Goal: Information Seeking & Learning: Learn about a topic

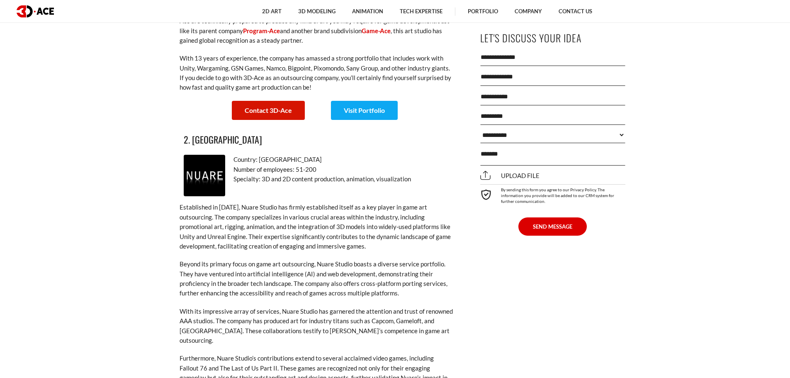
scroll to position [1245, 0]
drag, startPoint x: 240, startPoint y: 132, endPoint x: 191, endPoint y: 131, distance: 49.0
click at [191, 133] on h3 "2. [GEOGRAPHIC_DATA]" at bounding box center [317, 140] width 266 height 14
copy h3 "Nuare Studio"
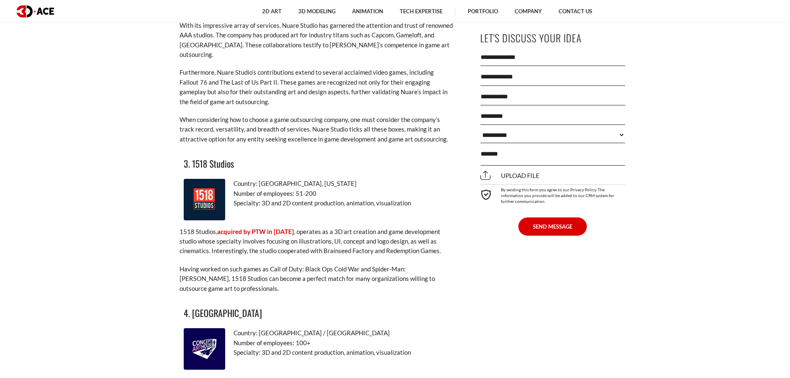
scroll to position [1535, 0]
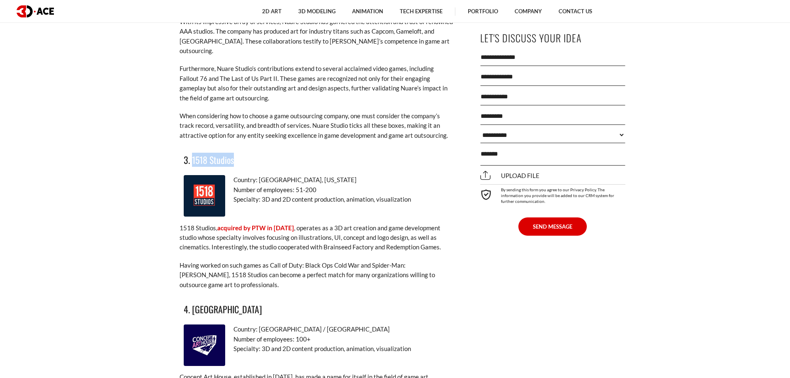
drag, startPoint x: 242, startPoint y: 140, endPoint x: 192, endPoint y: 145, distance: 50.0
click at [192, 153] on h3 "3. 1518 Studios" at bounding box center [317, 160] width 266 height 14
copy h3 "1518 Studios"
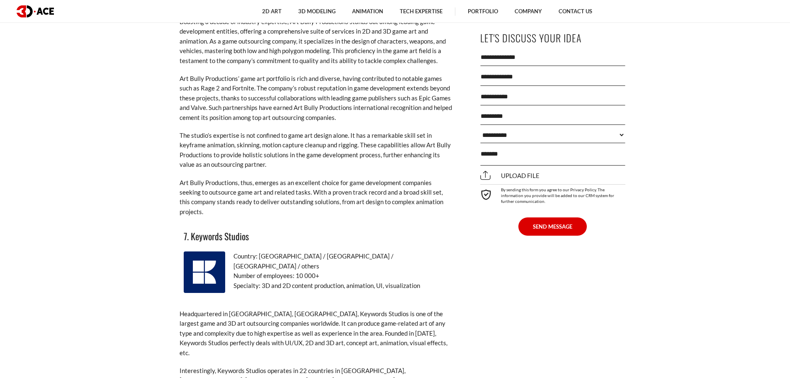
scroll to position [2614, 0]
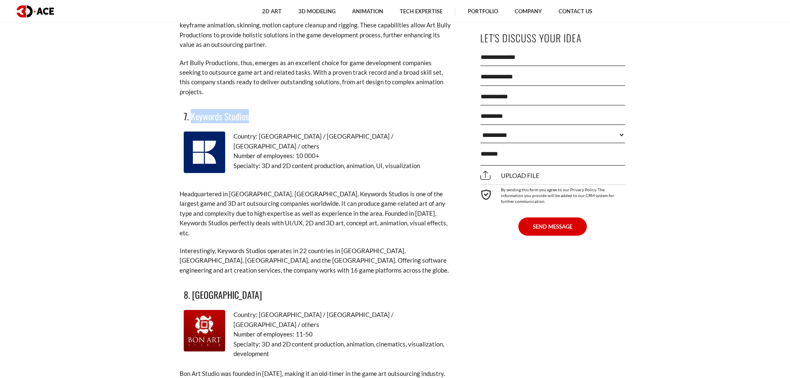
drag, startPoint x: 252, startPoint y: 88, endPoint x: 192, endPoint y: 87, distance: 60.2
click at [192, 109] on h3 "7. Keywords Studios" at bounding box center [317, 116] width 266 height 14
copy h3 "Keywords Studios"
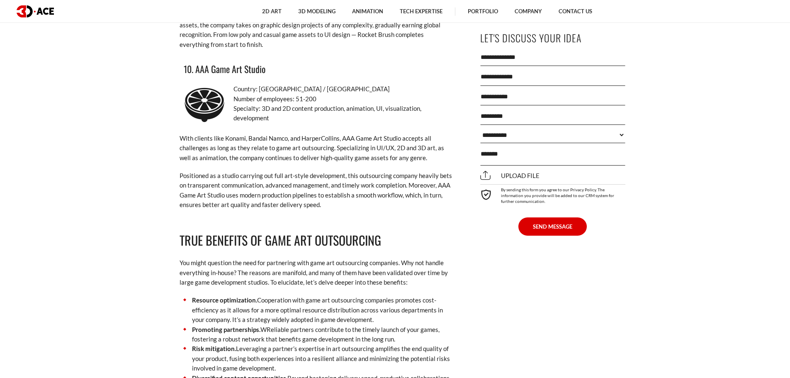
scroll to position [3195, 0]
